Goal: Information Seeking & Learning: Find specific page/section

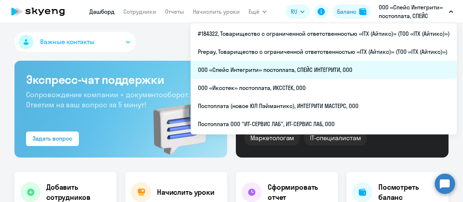
click at [328, 68] on li "ООО «Спейс Интегрити» постоплата, СПЕЙС ИНТЕГРИТИ, ООО" at bounding box center [324, 70] width 266 height 18
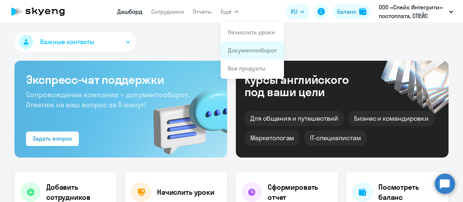
click at [244, 51] on link "Документооборот" at bounding box center [252, 50] width 49 height 7
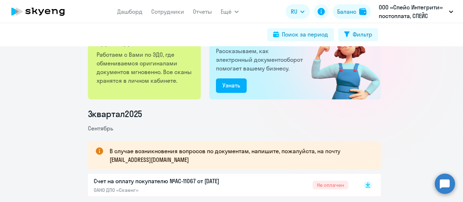
scroll to position [109, 0]
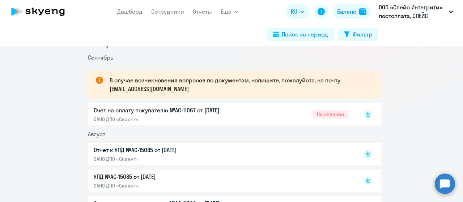
click at [241, 117] on p "ОАНО ДПО «Скаенг»" at bounding box center [170, 119] width 152 height 7
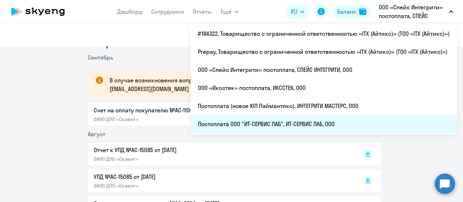
click at [310, 125] on li "Постоплата ООО "ИТ-СЕРВИС ЛАБ", ИТ-СЕРВИС ЛАБ, ООО" at bounding box center [324, 124] width 266 height 18
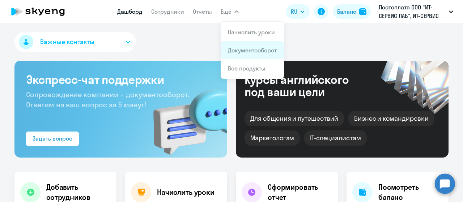
click at [233, 47] on link "Документооборот" at bounding box center [252, 50] width 49 height 7
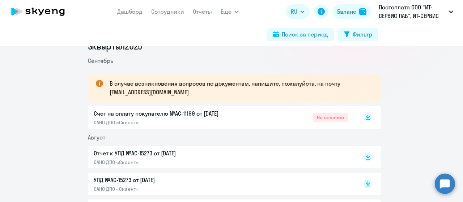
scroll to position [109, 0]
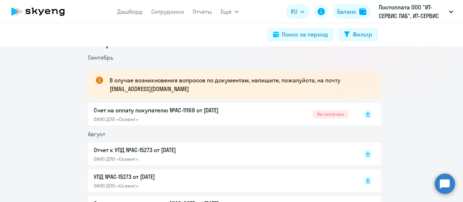
click at [250, 113] on div "Счет на оплату покупателю №AC-11169 от 02.09.2025 ОАНО ДПО «Скаенг» Не оплачен" at bounding box center [221, 114] width 255 height 17
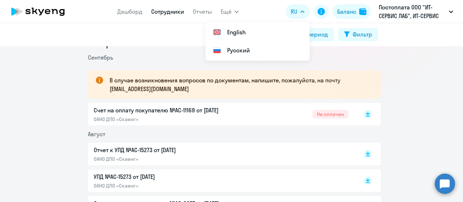
click at [159, 11] on link "Сотрудники" at bounding box center [167, 11] width 33 height 7
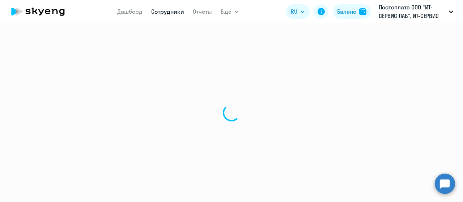
select select "30"
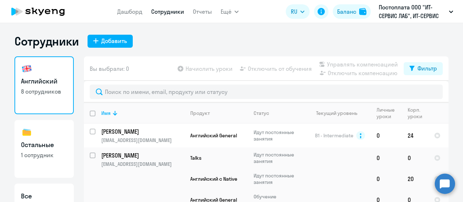
click at [174, 11] on link "Сотрудники" at bounding box center [167, 11] width 33 height 7
click at [137, 12] on link "Дашборд" at bounding box center [129, 11] width 25 height 7
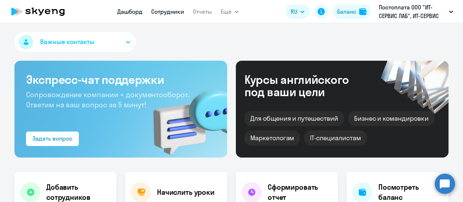
click at [171, 13] on link "Сотрудники" at bounding box center [167, 11] width 33 height 7
select select "30"
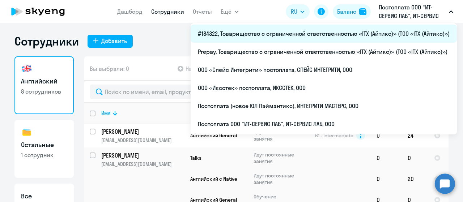
click at [356, 33] on li "#184322, Товарищество с ограниченной ответственностью «ITX (Айтикс)» (ТОО «ITX …" at bounding box center [324, 34] width 266 height 18
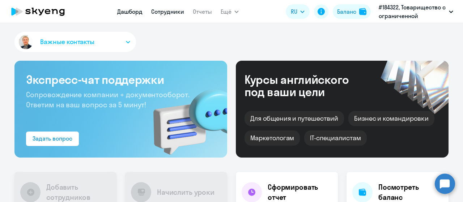
click at [166, 10] on link "Сотрудники" at bounding box center [167, 11] width 33 height 7
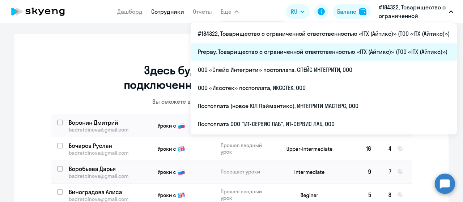
click at [364, 50] on li "Prepay, Товарищество с ограниченной ответственностью «ITX (Айтикс)» (ТОО «ITX (…" at bounding box center [324, 52] width 266 height 18
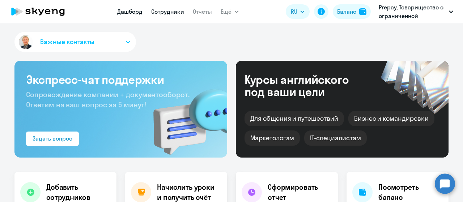
click at [174, 13] on link "Сотрудники" at bounding box center [167, 11] width 33 height 7
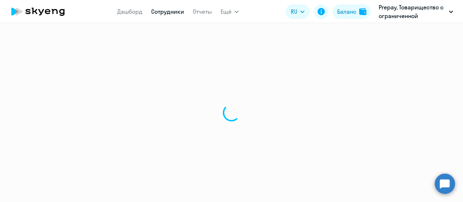
select select "30"
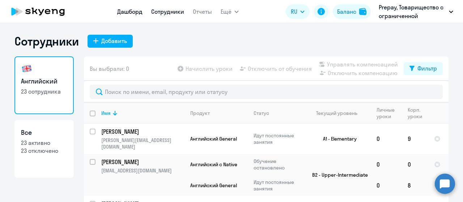
click at [135, 12] on link "Дашборд" at bounding box center [129, 11] width 25 height 7
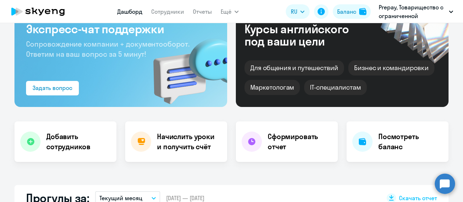
scroll to position [36, 0]
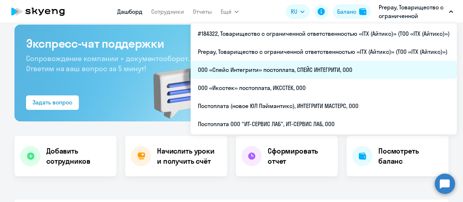
click at [340, 69] on li "ООО «Спейс Интегрити» постоплата, СПЕЙС ИНТЕГРИТИ, ООО" at bounding box center [324, 70] width 266 height 18
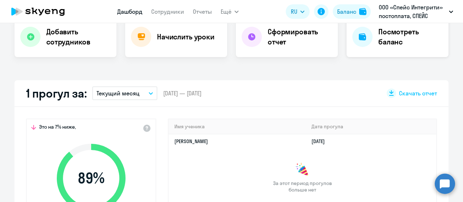
scroll to position [145, 0]
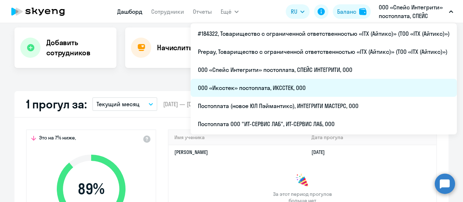
click at [289, 86] on li "ООО «Иксстек» постоплата, ИКССТЕК, ООО" at bounding box center [324, 88] width 266 height 18
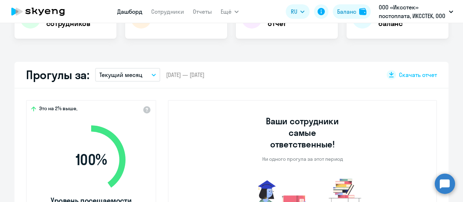
scroll to position [181, 0]
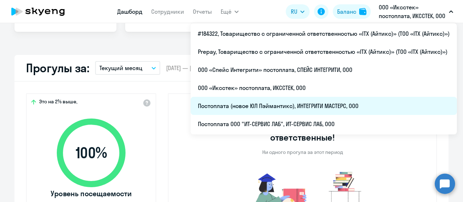
click at [335, 100] on li "Постоплата (новое ЮЛ Пэймантикс), ИНТЕГРИТИ МАСТЕРС, ООО" at bounding box center [324, 106] width 266 height 18
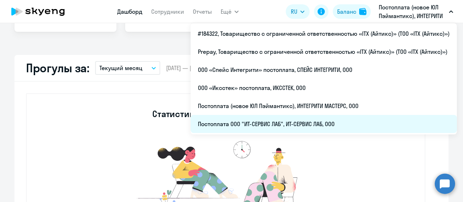
click at [313, 125] on li "Постоплата ООО "ИТ-СЕРВИС ЛАБ", ИТ-СЕРВИС ЛАБ, ООО" at bounding box center [324, 124] width 266 height 18
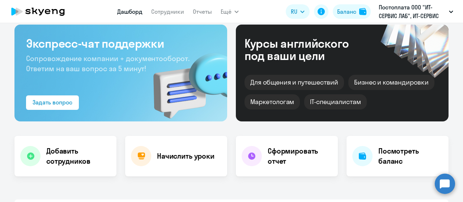
scroll to position [11, 0]
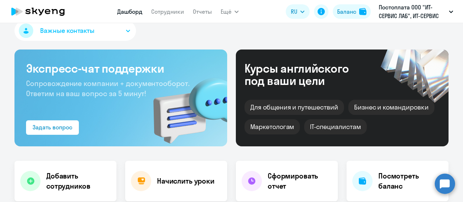
select select "30"
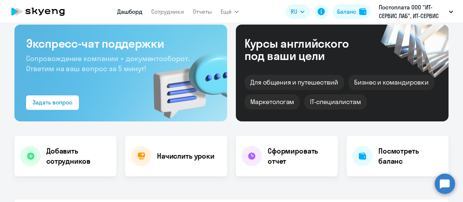
scroll to position [0, 0]
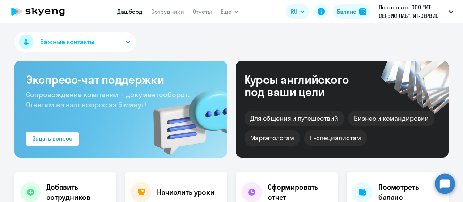
click at [162, 6] on nav "Дашборд Сотрудники Отчеты" at bounding box center [164, 11] width 95 height 14
click at [164, 9] on link "Сотрудники" at bounding box center [167, 11] width 33 height 7
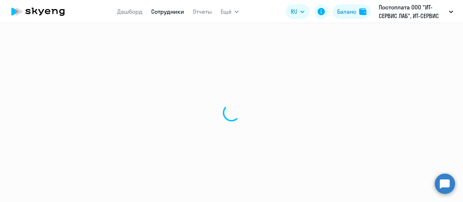
select select "30"
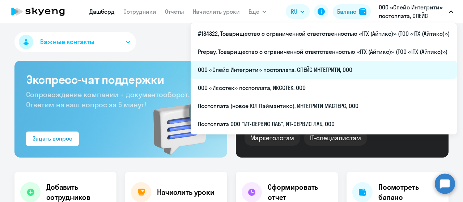
click at [291, 70] on li "ООО «Спейс Интегрити» постоплата, СПЕЙС ИНТЕГРИТИ, ООО" at bounding box center [324, 70] width 266 height 18
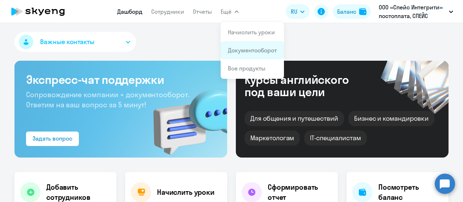
click at [247, 48] on link "Документооборот" at bounding box center [252, 50] width 49 height 7
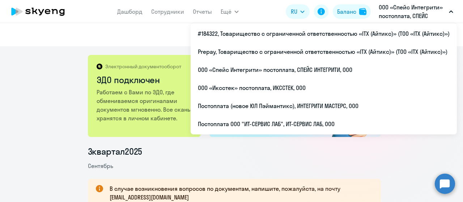
scroll to position [72, 0]
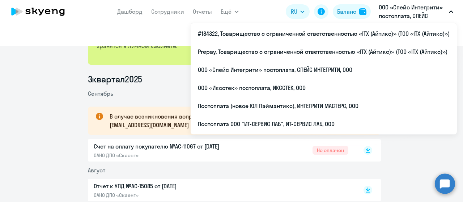
click at [194, 144] on p "Счет на оплату покупателю №AC-11067 от [DATE]" at bounding box center [170, 146] width 152 height 9
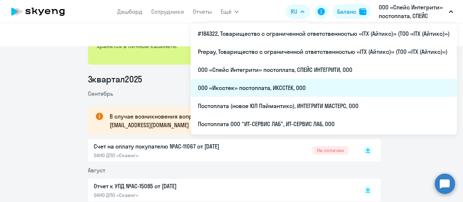
click at [310, 91] on li "ООО «Иксстек» постоплата, ИКССТЕК, ООО" at bounding box center [324, 88] width 266 height 18
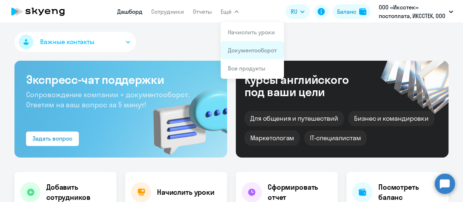
click at [240, 52] on link "Документооборот" at bounding box center [252, 50] width 49 height 7
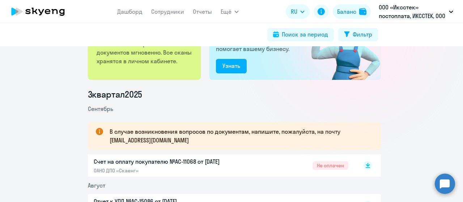
scroll to position [72, 0]
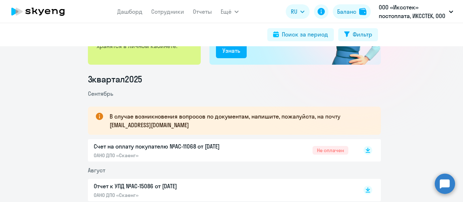
click at [254, 154] on div "Счет на оплату покупателю №AC-11068 от [DATE] ОАНО ДПО «Скаенг» Не оплачен" at bounding box center [221, 150] width 255 height 17
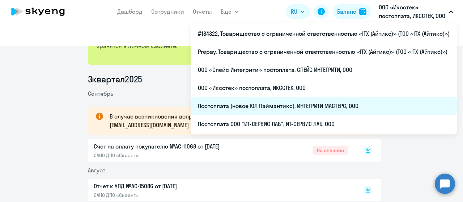
click at [339, 109] on li "Постоплата (новое ЮЛ Пэймантикс), ИНТЕГРИТИ МАСТЕРС, ООО" at bounding box center [324, 106] width 266 height 18
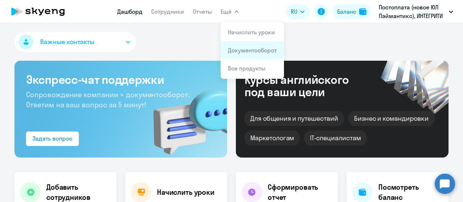
click at [246, 55] on li "Документооборот" at bounding box center [252, 50] width 63 height 18
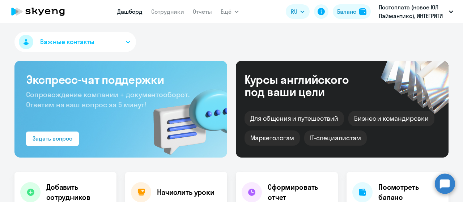
select select "30"
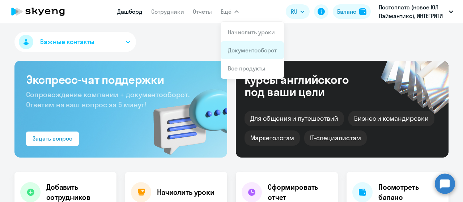
click at [241, 51] on link "Документооборот" at bounding box center [252, 50] width 49 height 7
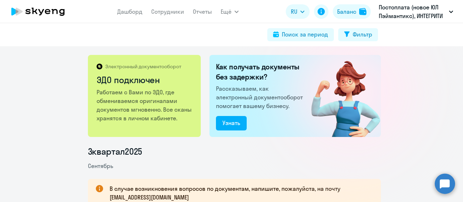
scroll to position [72, 0]
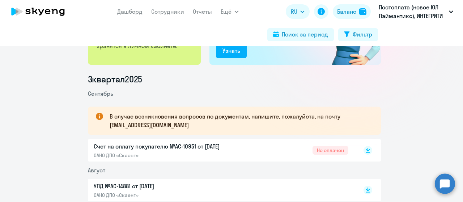
click at [263, 144] on div "Счет на оплату покупателю №AC-10951 от [DATE] ОАНО ДПО «Скаенг» Не оплачен" at bounding box center [221, 150] width 255 height 17
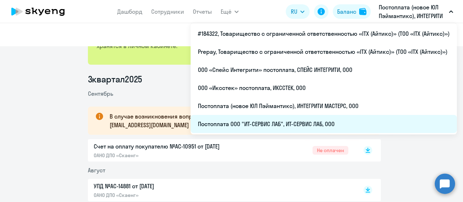
click at [323, 124] on li "Постоплата ООО "ИТ-СЕРВИС ЛАБ", ИТ-СЕРВИС ЛАБ, ООО" at bounding box center [324, 124] width 266 height 18
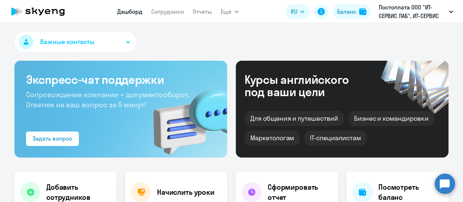
select select "30"
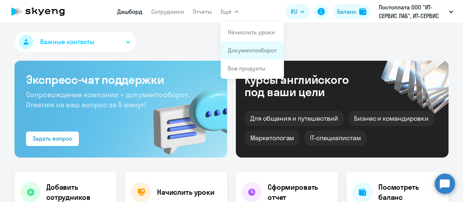
click at [242, 50] on link "Документооборот" at bounding box center [252, 50] width 49 height 7
